Goal: Task Accomplishment & Management: Manage account settings

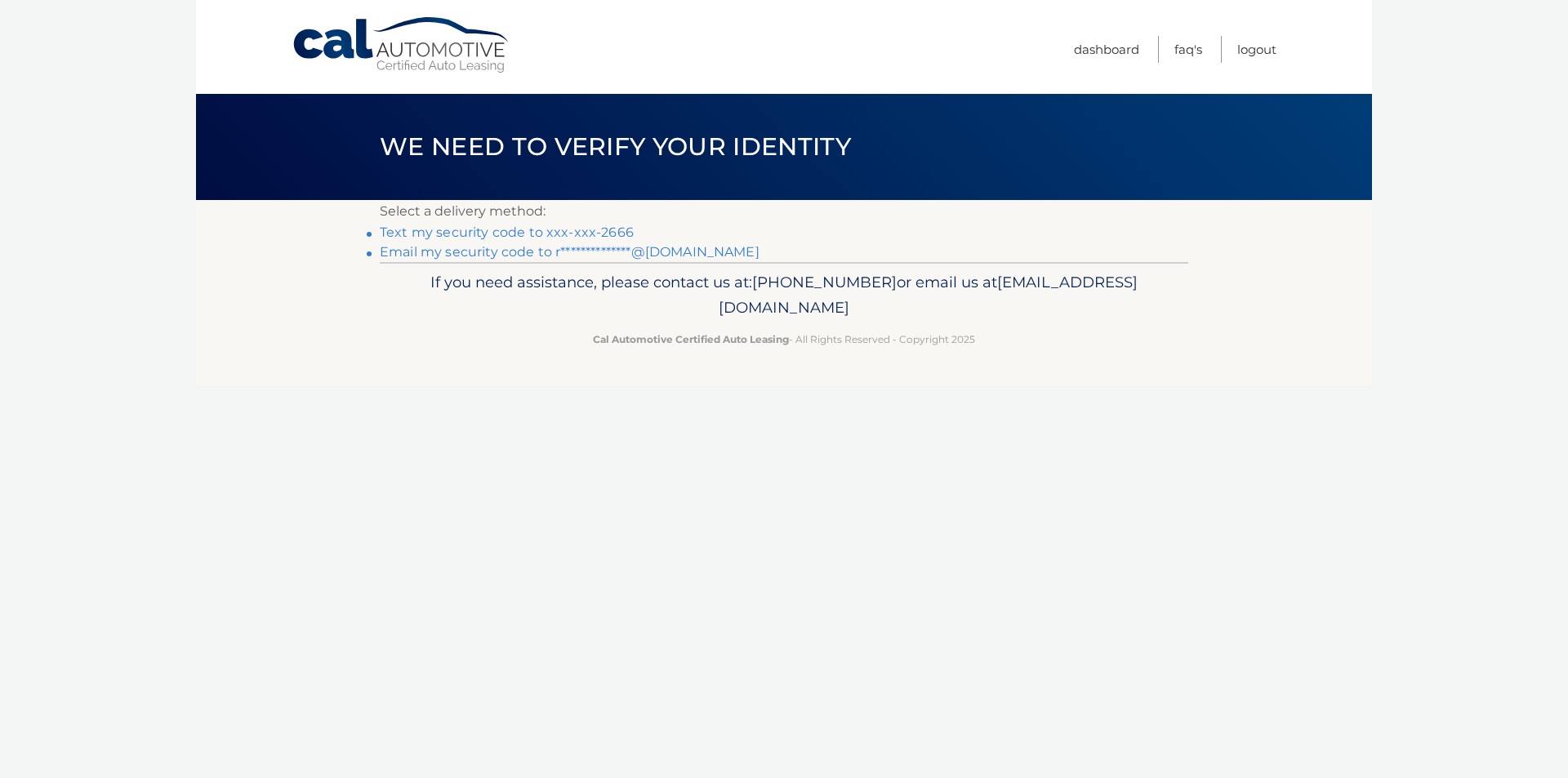
click at [450, 233] on link "Text my security code to xxx-xxx-2666" at bounding box center [507, 232] width 254 height 16
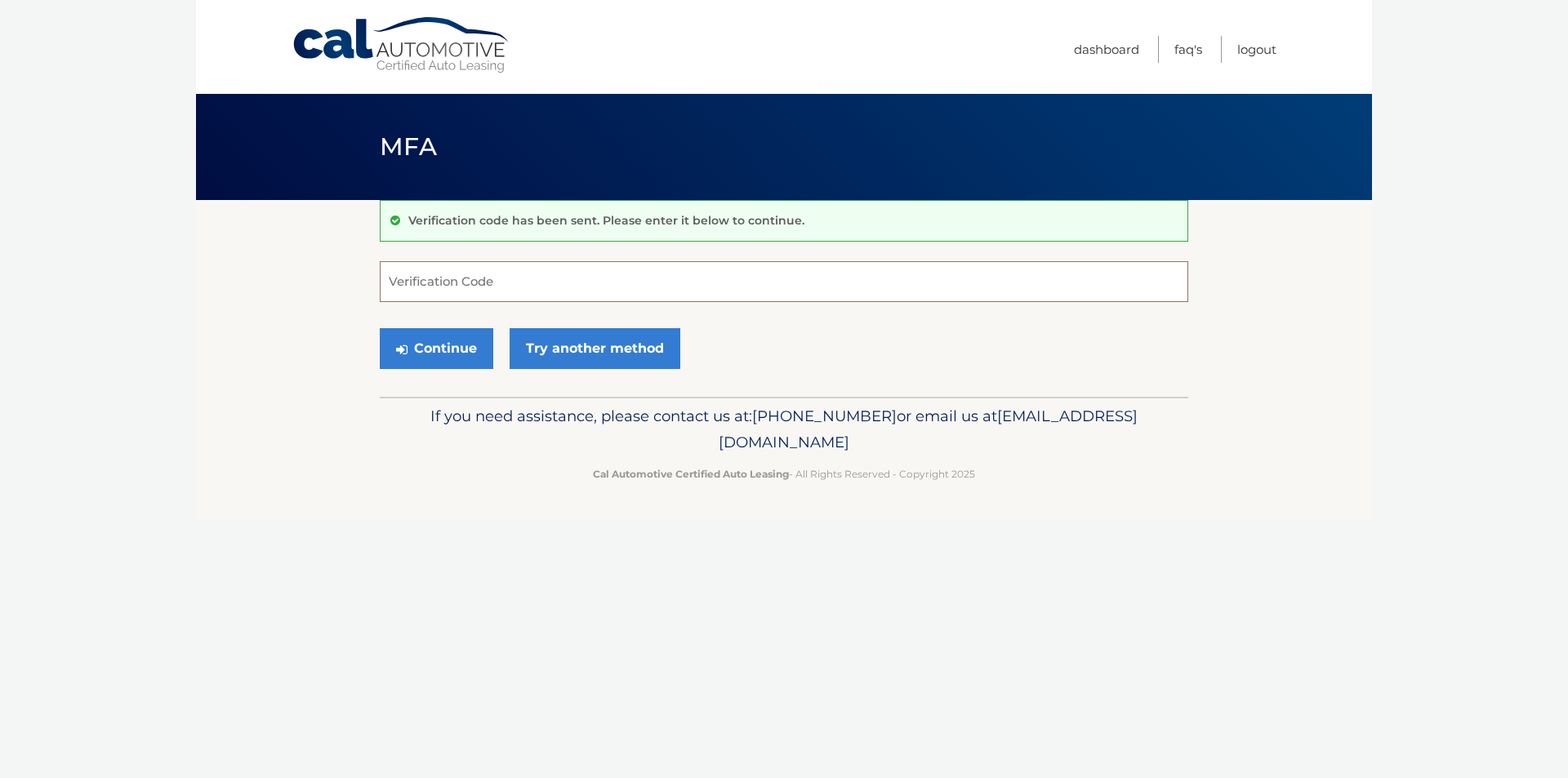
click at [423, 275] on input "Verification Code" at bounding box center [784, 282] width 809 height 40
type input "276777"
click at [452, 349] on button "Continue" at bounding box center [436, 349] width 114 height 40
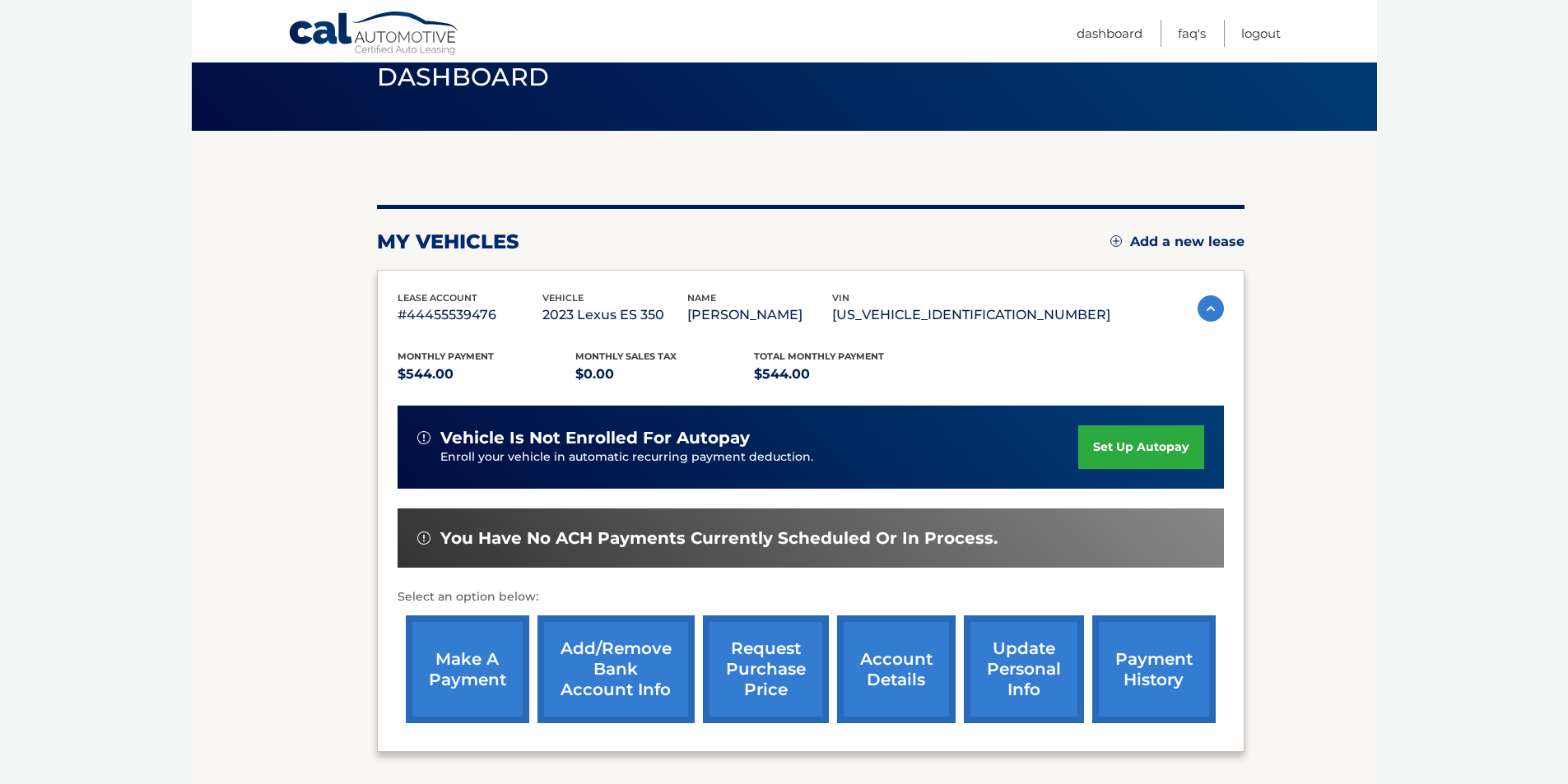
scroll to position [98, 0]
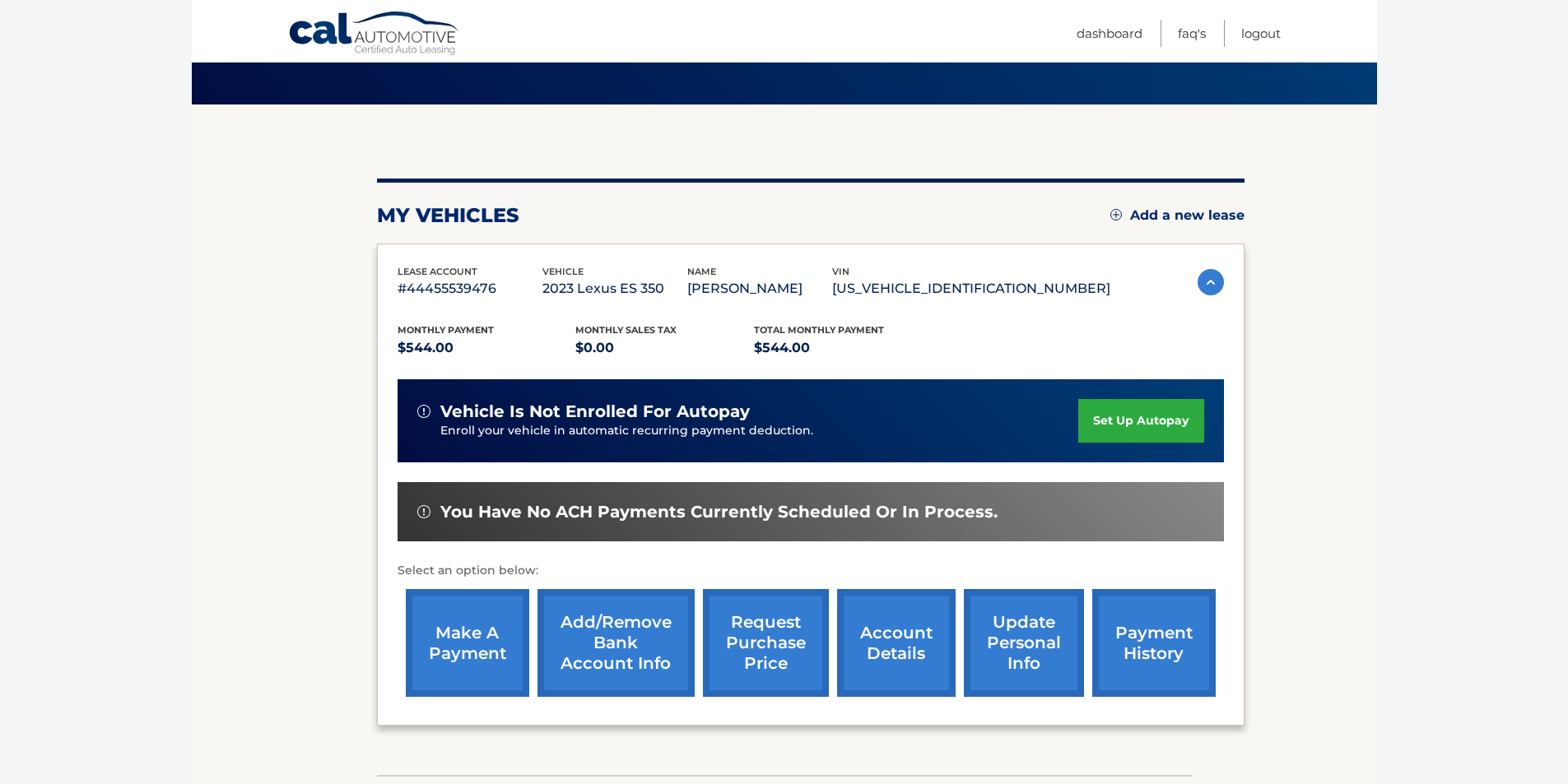
click at [452, 629] on link "make a payment" at bounding box center [467, 643] width 123 height 108
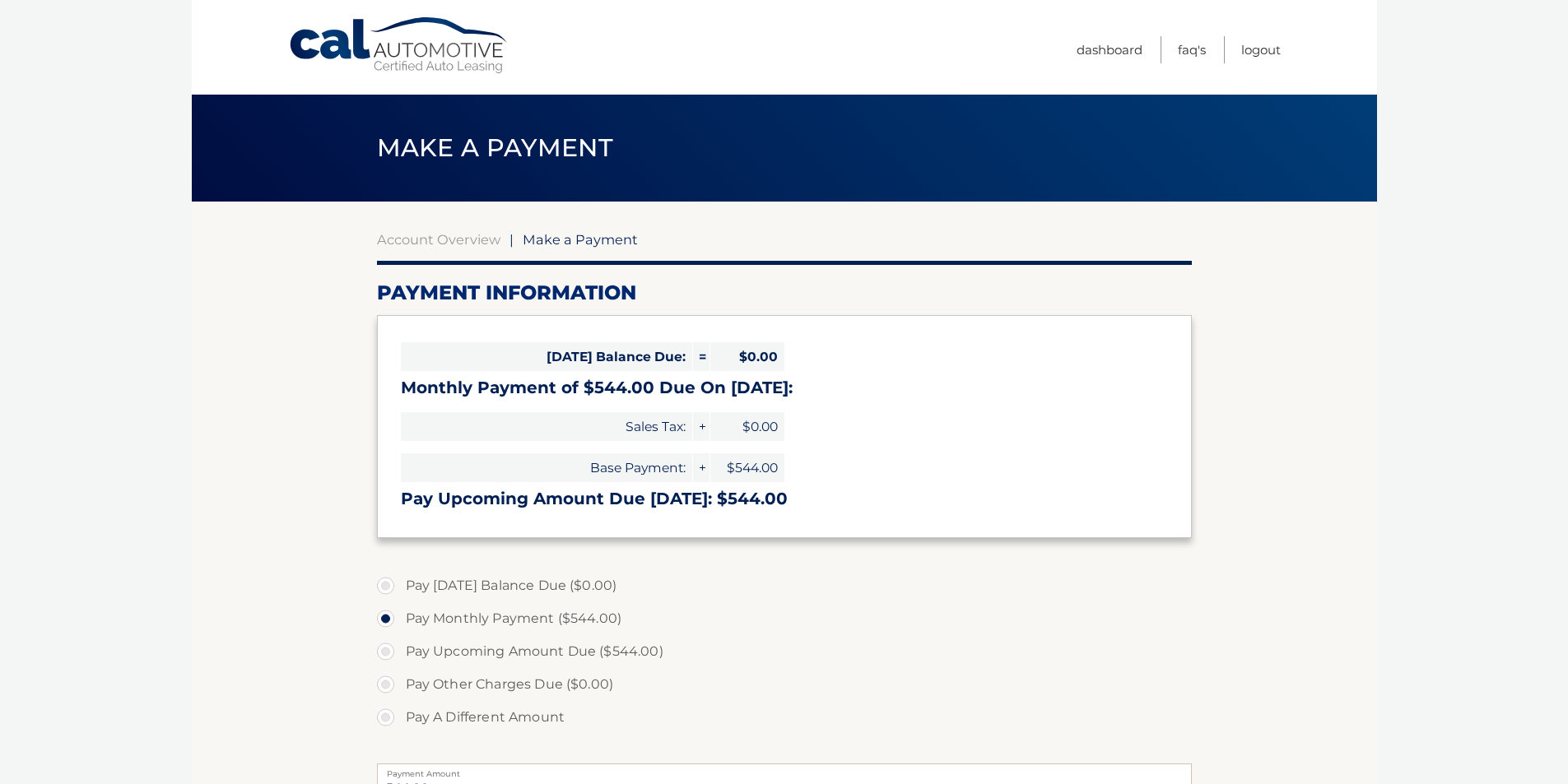
select select "NTZmYWQyNTgtNWQ5Yi00YjY1LWFkZTAtNTQ1YmVkOGVjM2Vm"
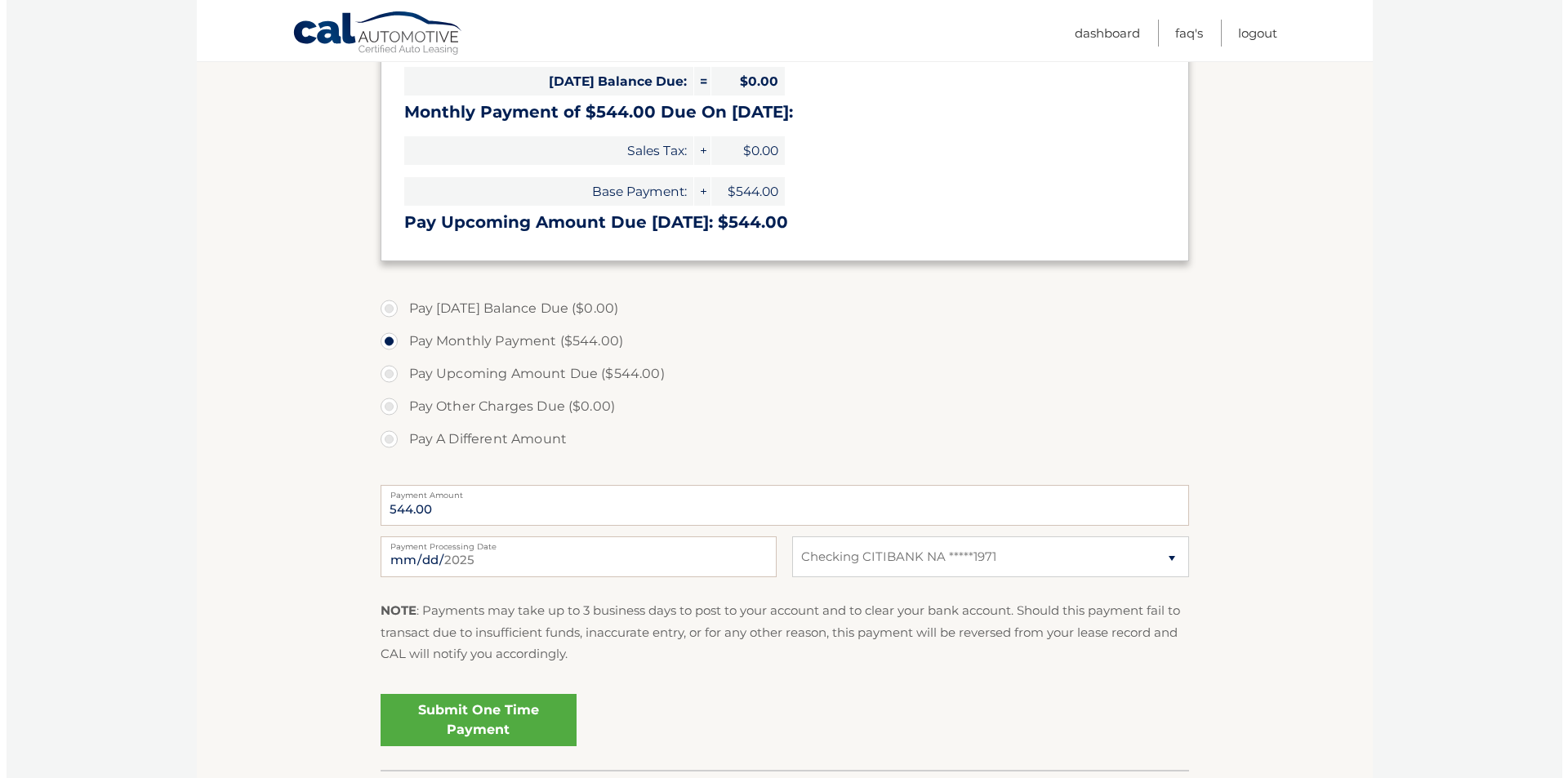
scroll to position [277, 0]
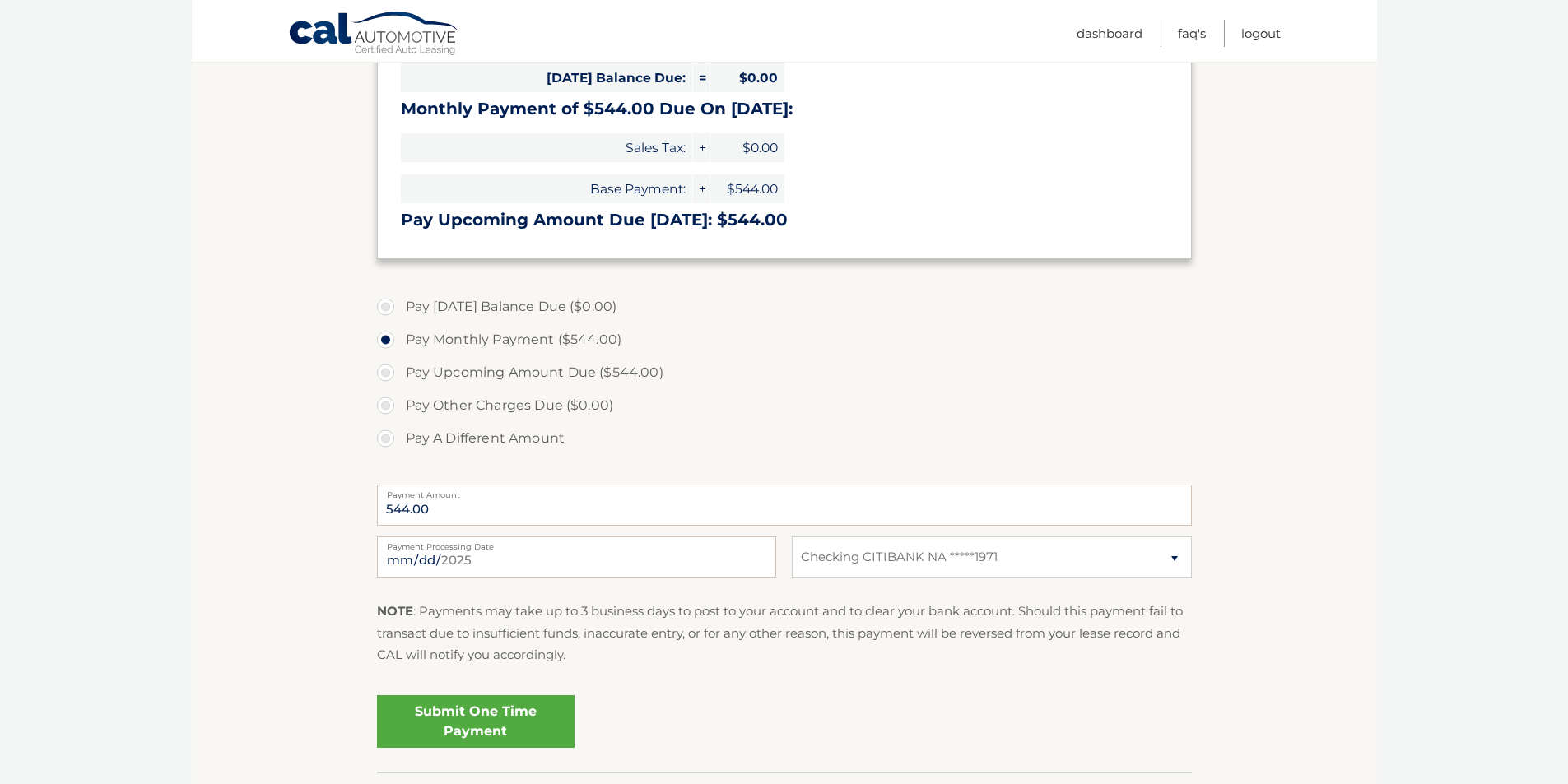
click at [482, 721] on link "Submit One Time Payment" at bounding box center [475, 721] width 198 height 52
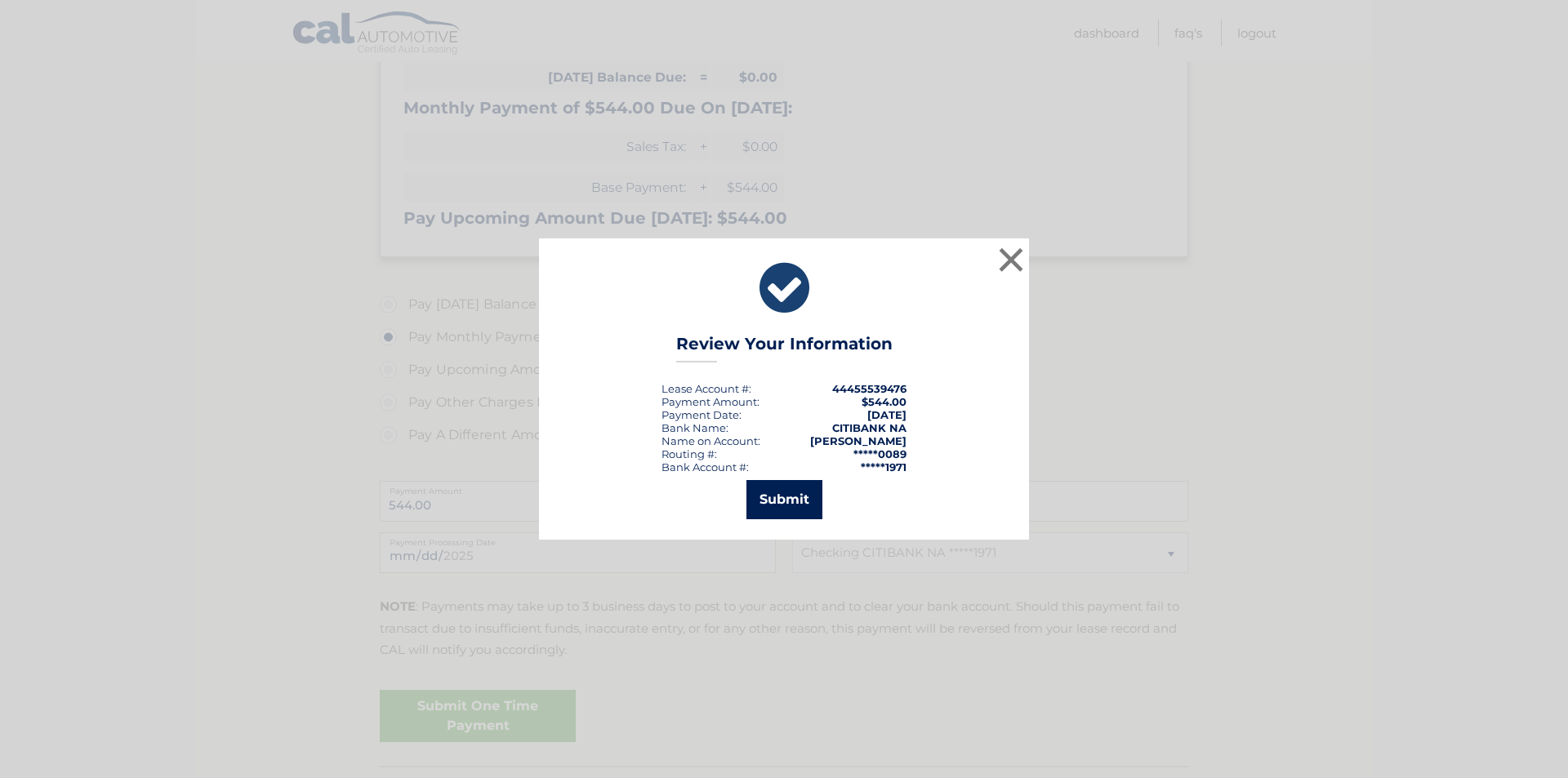
click at [780, 495] on button "Submit" at bounding box center [784, 500] width 76 height 40
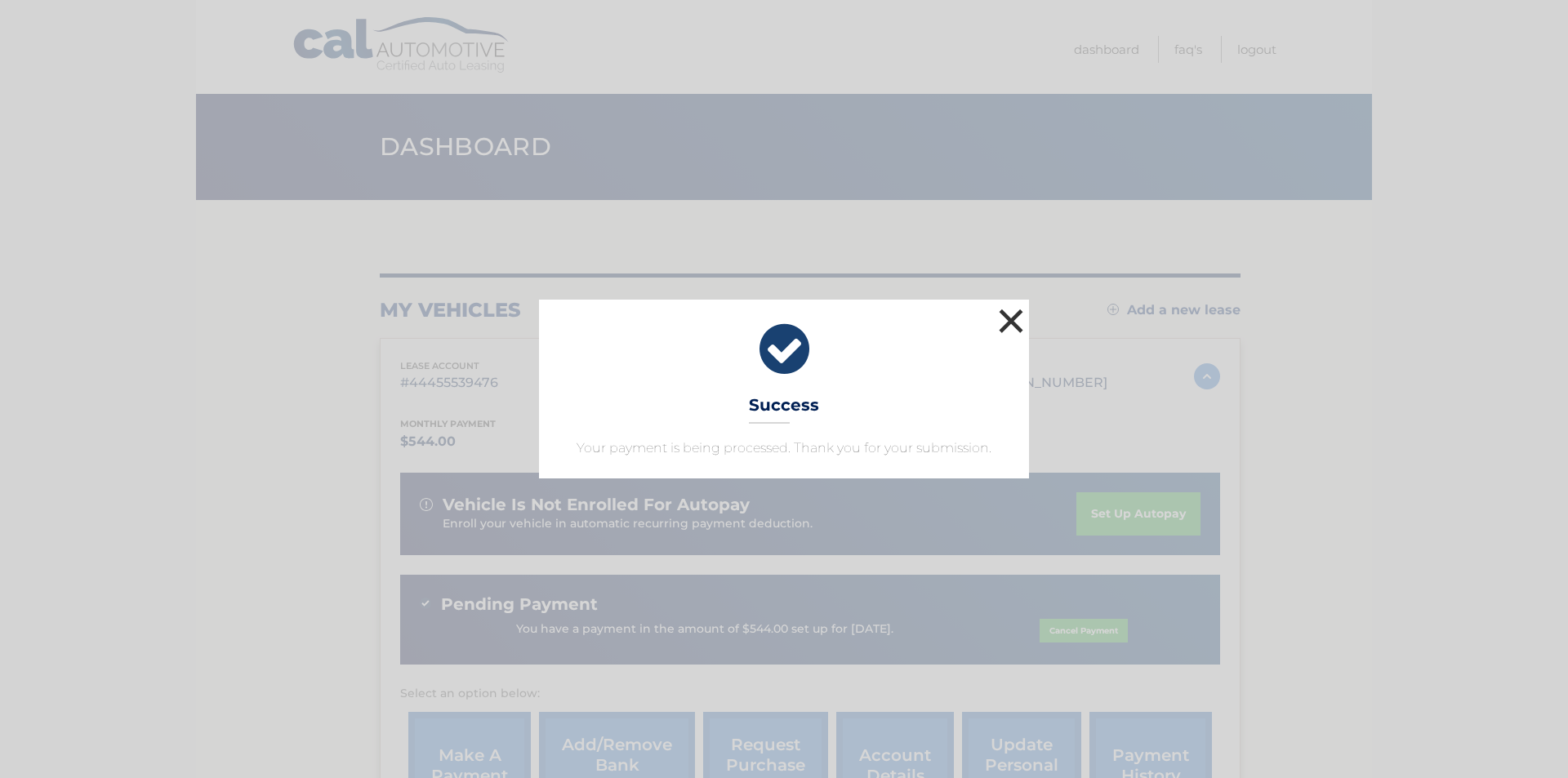
click at [1016, 316] on button "×" at bounding box center [1010, 320] width 33 height 33
